Goal: Navigation & Orientation: Find specific page/section

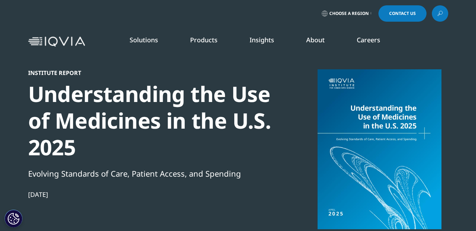
click at [371, 14] on icon at bounding box center [370, 13] width 1 height 3
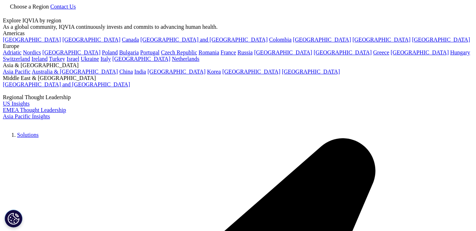
scroll to position [8, 0]
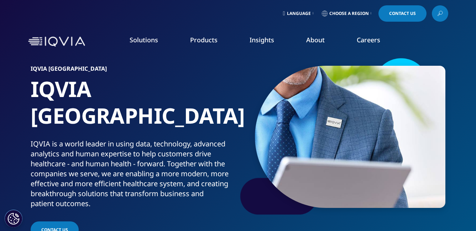
click at [371, 43] on link "Careers" at bounding box center [367, 40] width 23 height 9
click at [387, 213] on link "VIEW ROLES" at bounding box center [412, 216] width 83 height 6
